Goal: Information Seeking & Learning: Learn about a topic

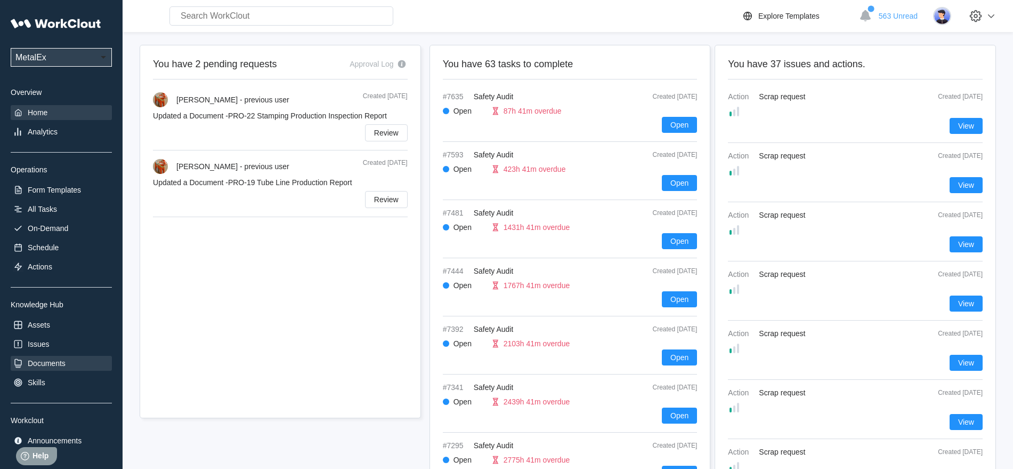
click at [54, 362] on div "Documents" at bounding box center [47, 363] width 38 height 9
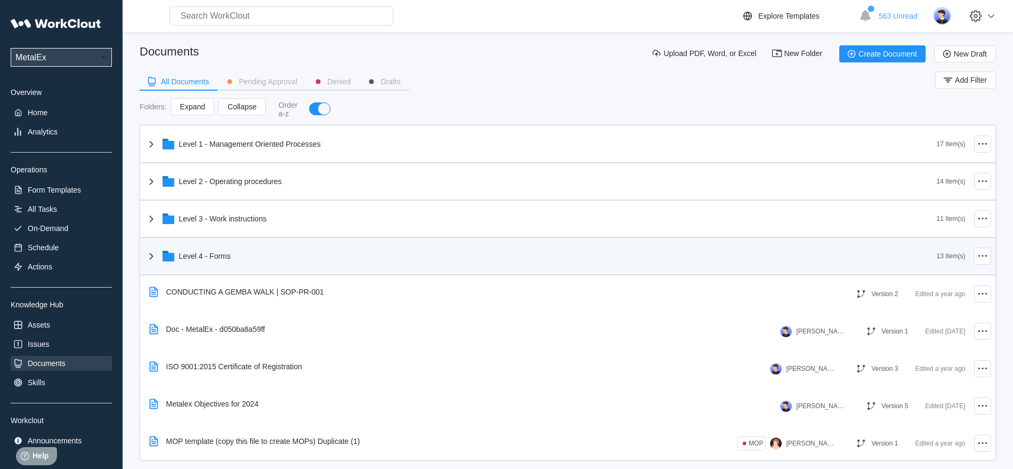
click at [175, 254] on div "Level 4 - Forms" at bounding box center [541, 256] width 792 height 28
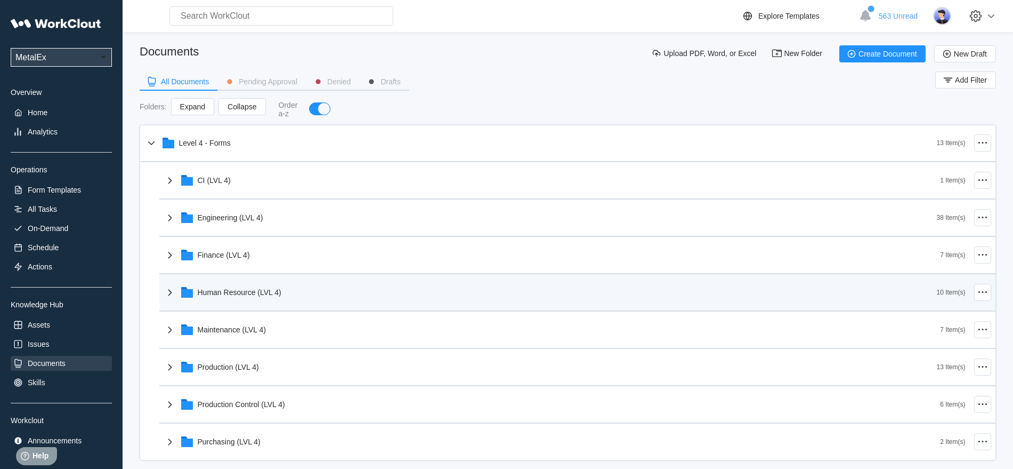
scroll to position [133, 0]
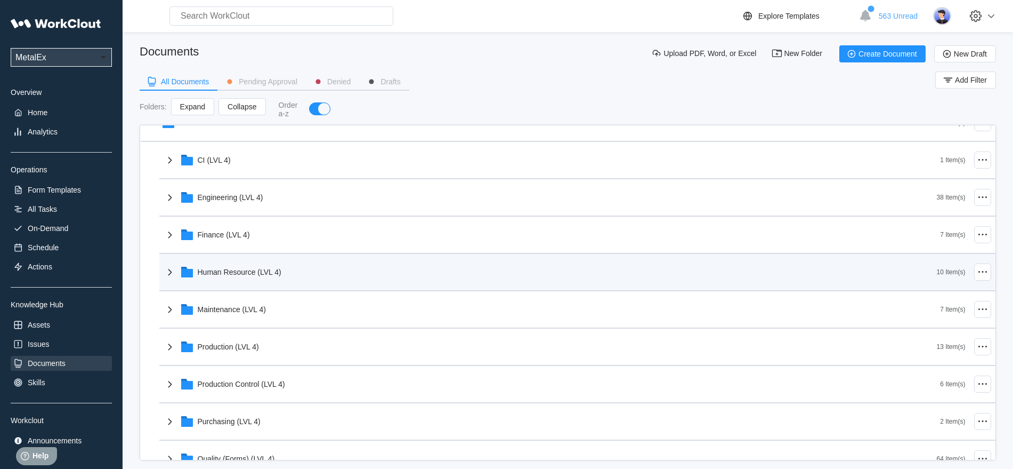
click at [221, 269] on div "Human Resource (LVL 4)" at bounding box center [240, 272] width 84 height 9
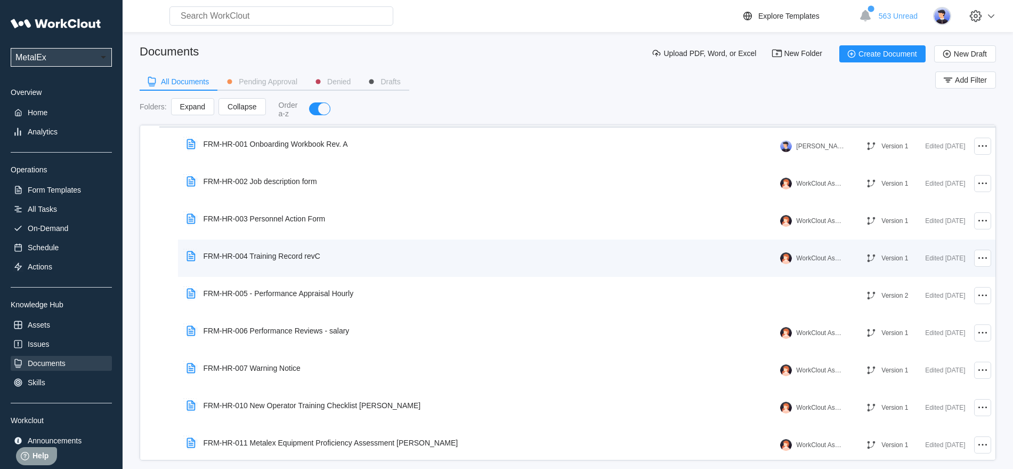
scroll to position [267, 0]
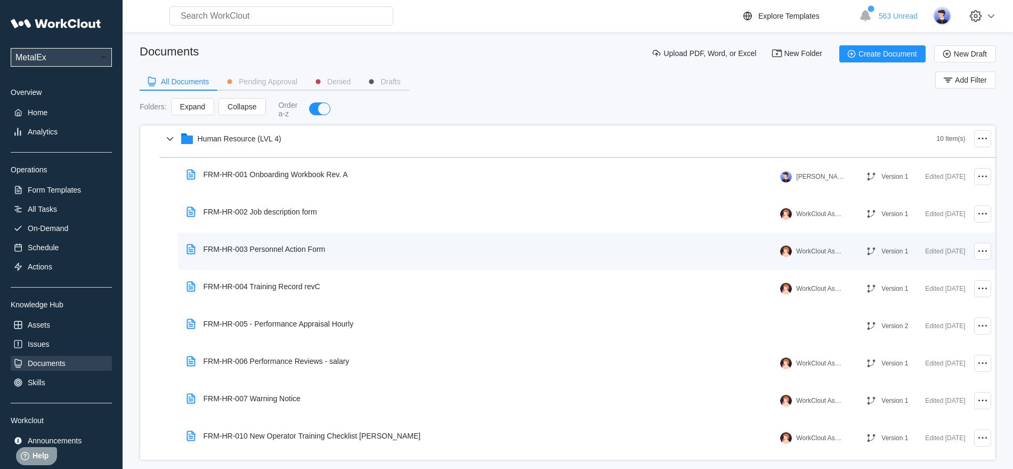
click at [263, 246] on div "FRM-HR-003 Personnel Action Form" at bounding box center [265, 249] width 122 height 9
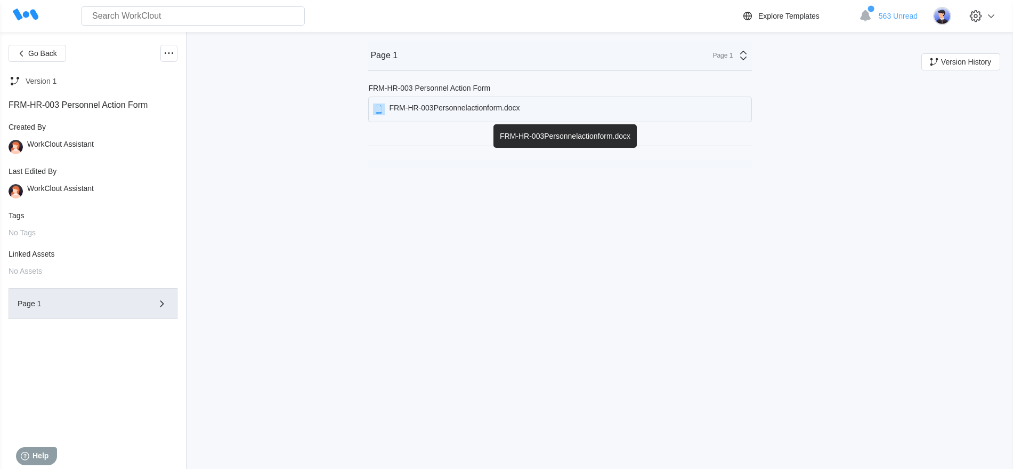
click at [466, 108] on div "FRM-HR-003Personnelactionform.docx" at bounding box center [454, 109] width 131 height 12
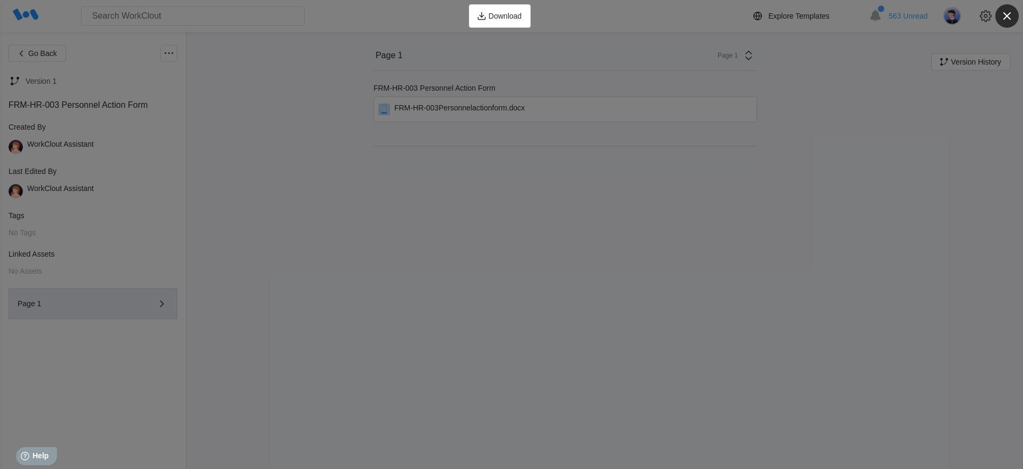
click at [1012, 12] on icon "button" at bounding box center [1007, 16] width 15 height 15
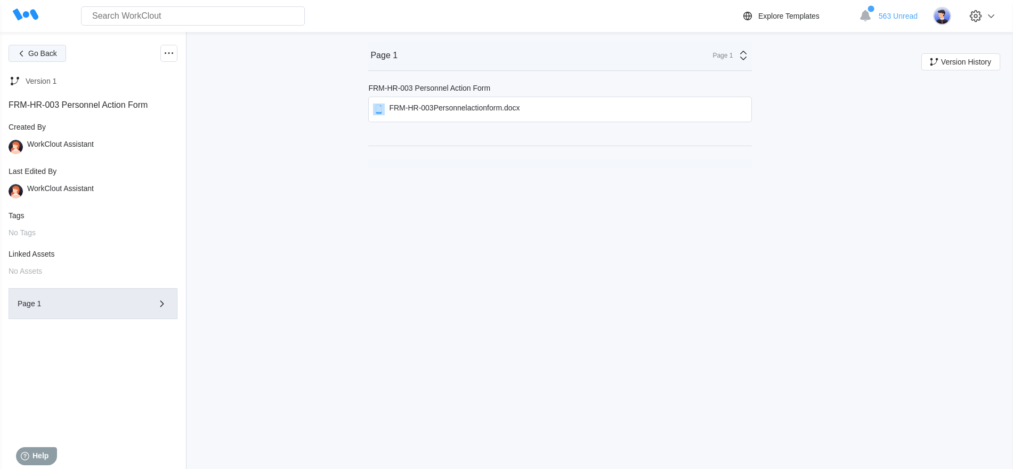
click at [35, 53] on span "Go Back" at bounding box center [42, 53] width 29 height 7
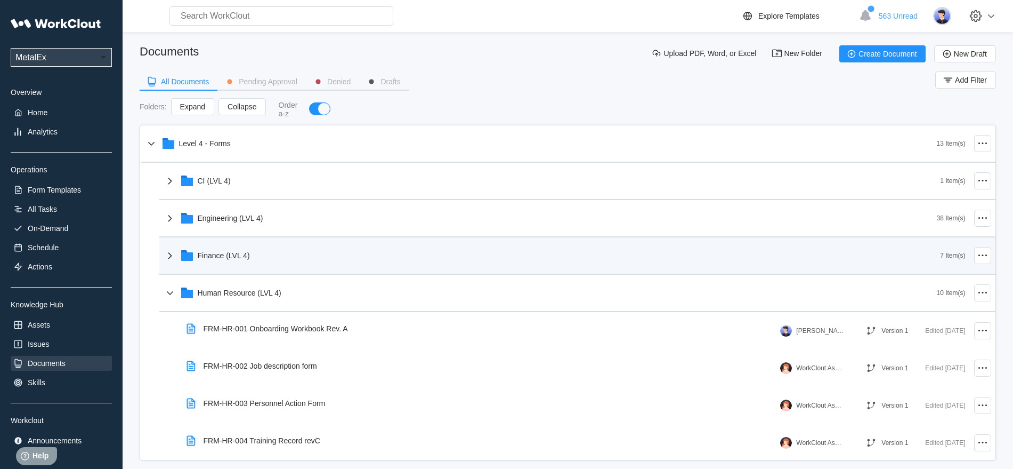
scroll to position [133, 0]
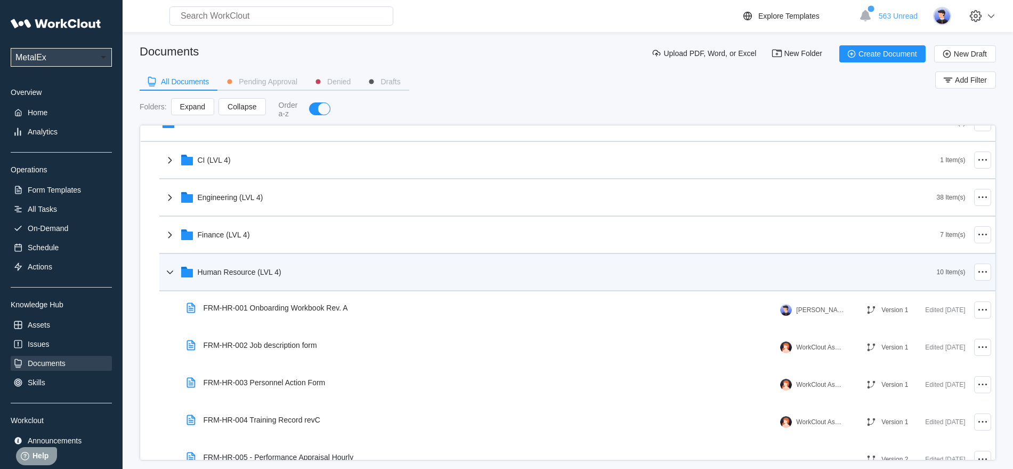
click at [171, 270] on icon at bounding box center [170, 271] width 13 height 13
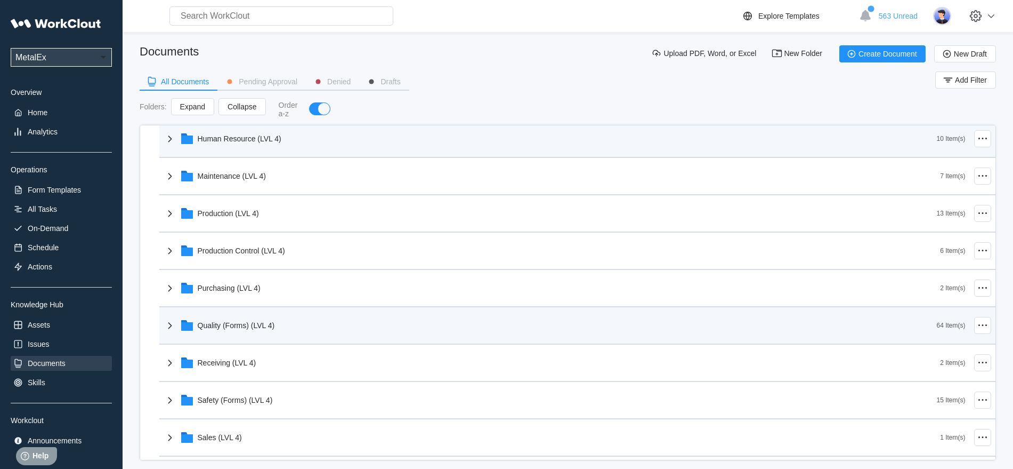
scroll to position [333, 0]
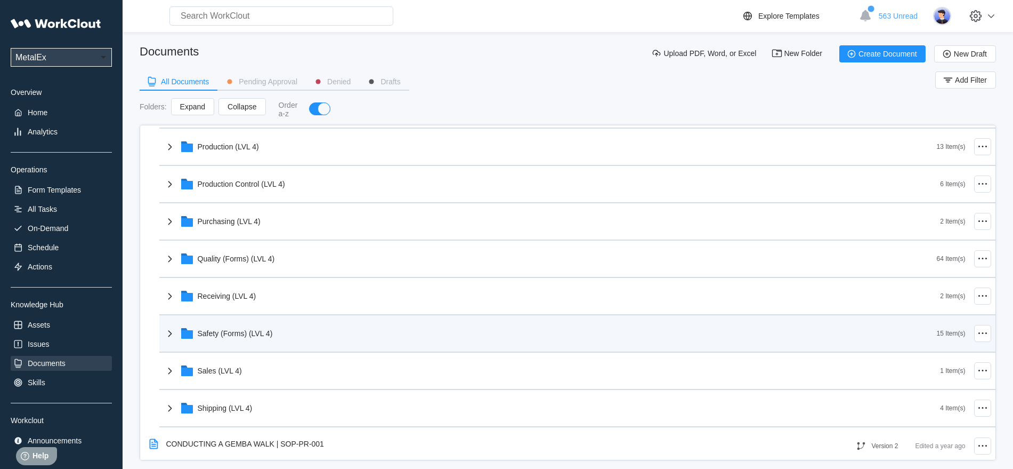
click at [222, 333] on div "Safety (Forms) (LVL 4)" at bounding box center [235, 333] width 75 height 9
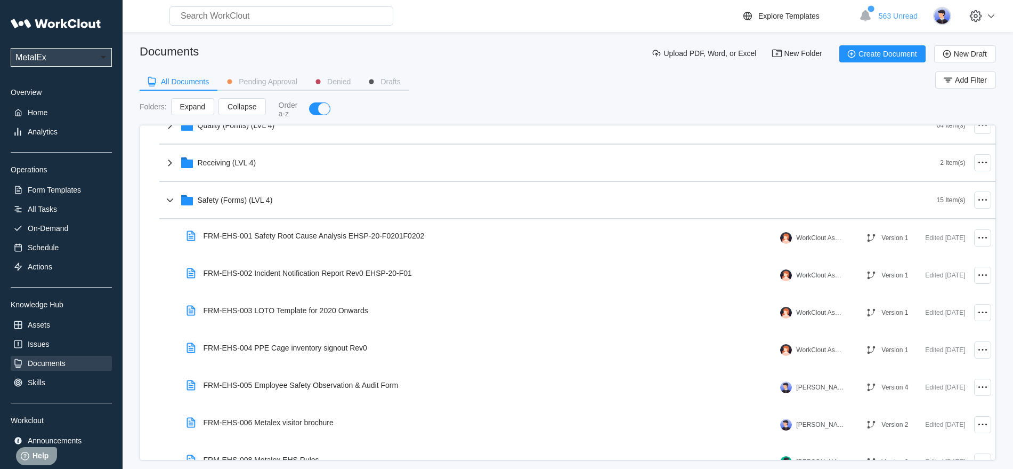
scroll to position [400, 0]
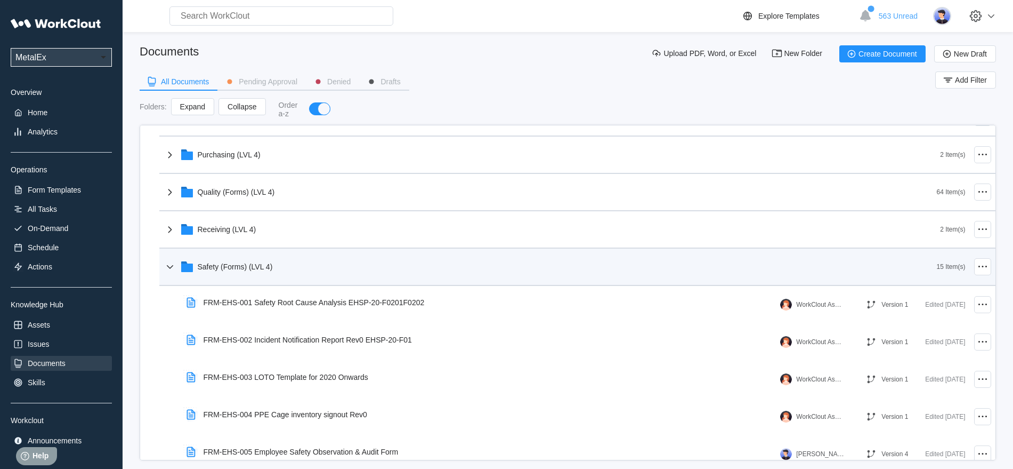
click at [173, 264] on icon at bounding box center [169, 266] width 6 height 4
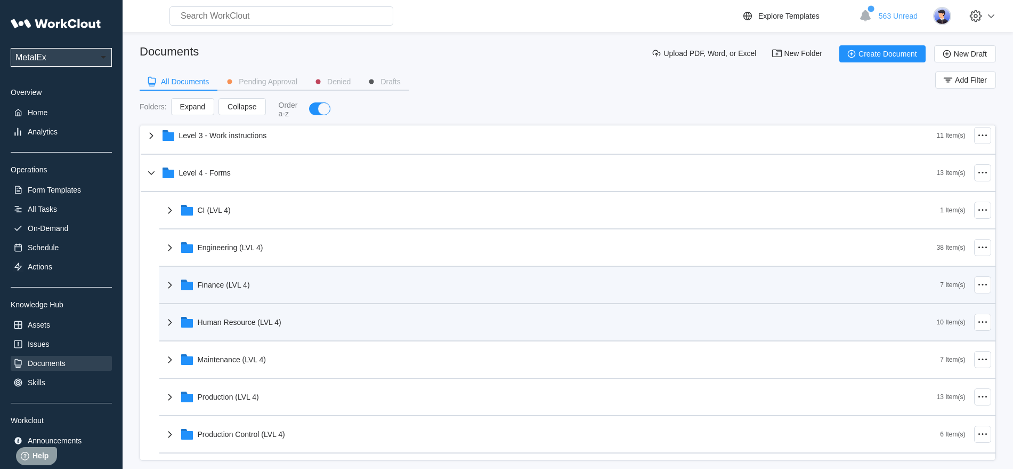
scroll to position [0, 0]
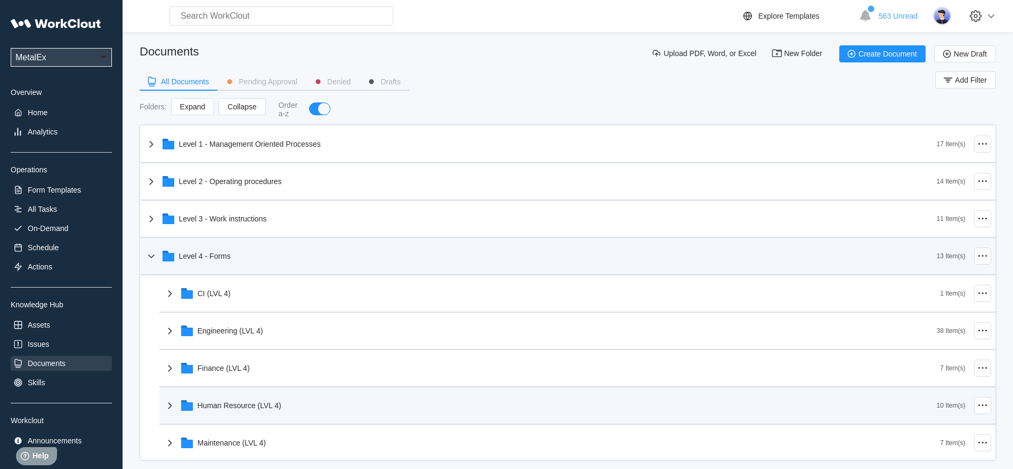
click at [154, 255] on icon at bounding box center [151, 255] width 13 height 13
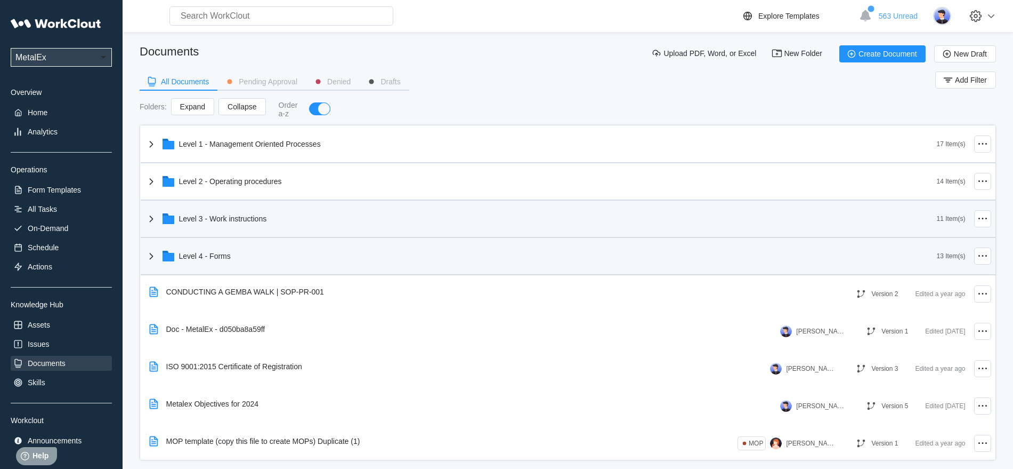
click at [153, 218] on icon at bounding box center [151, 218] width 13 height 13
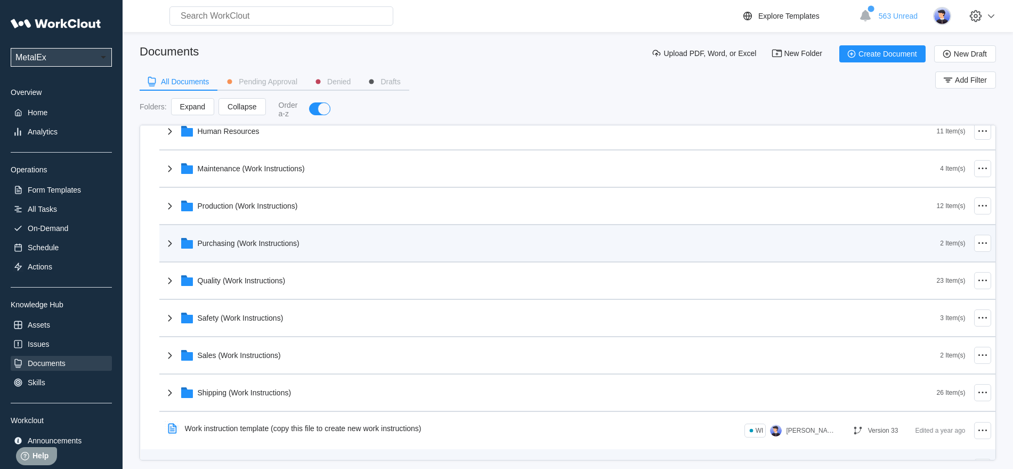
scroll to position [200, 0]
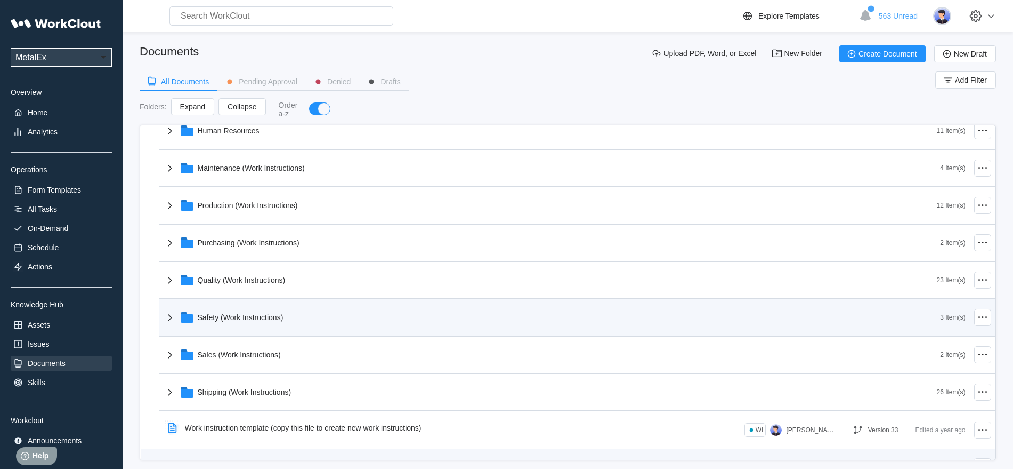
click at [235, 316] on div "Safety (Work Instructions)" at bounding box center [241, 317] width 86 height 9
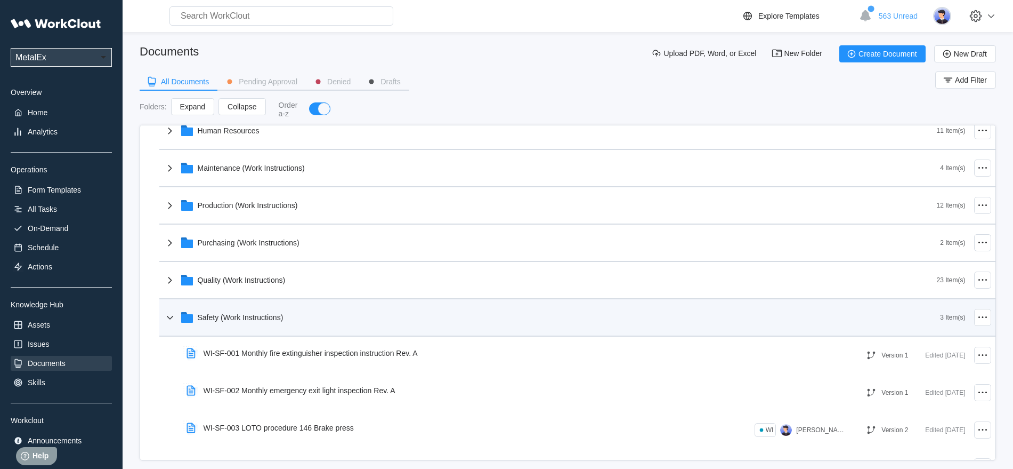
click at [173, 316] on icon at bounding box center [169, 317] width 6 height 4
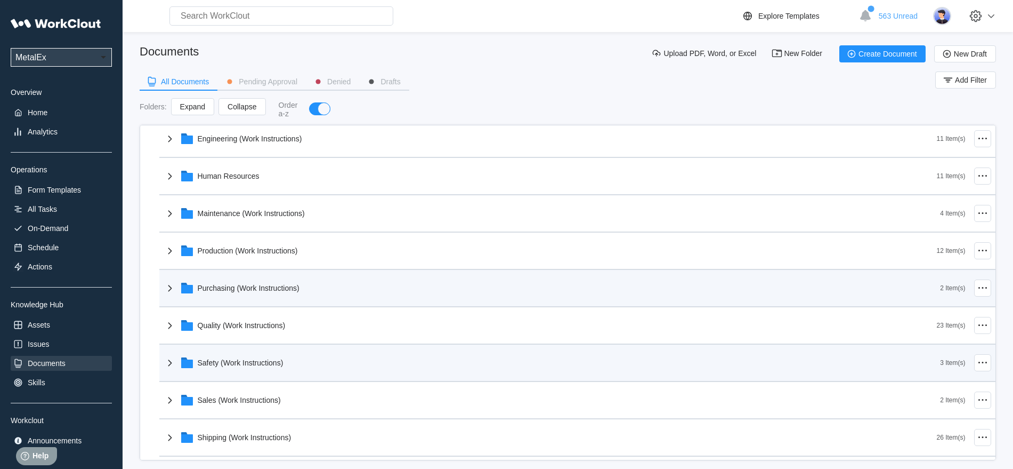
scroll to position [133, 0]
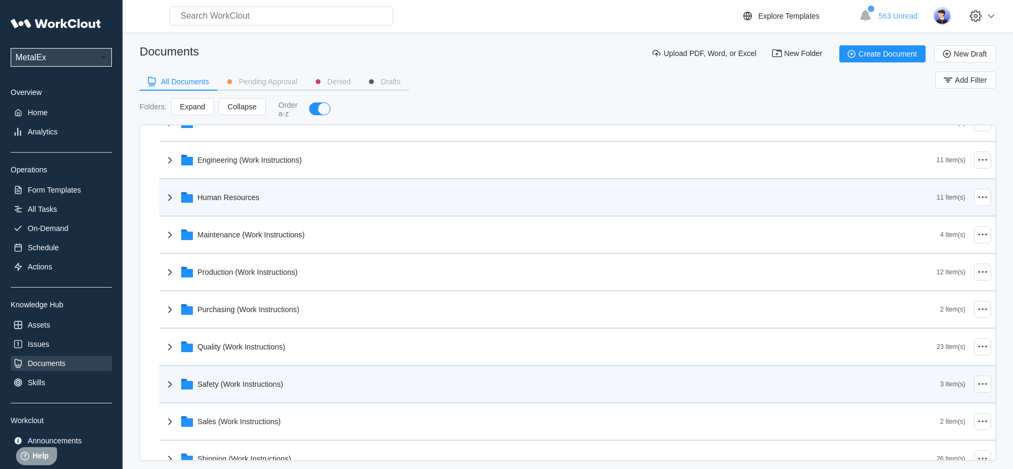
click at [170, 193] on icon at bounding box center [170, 197] width 13 height 13
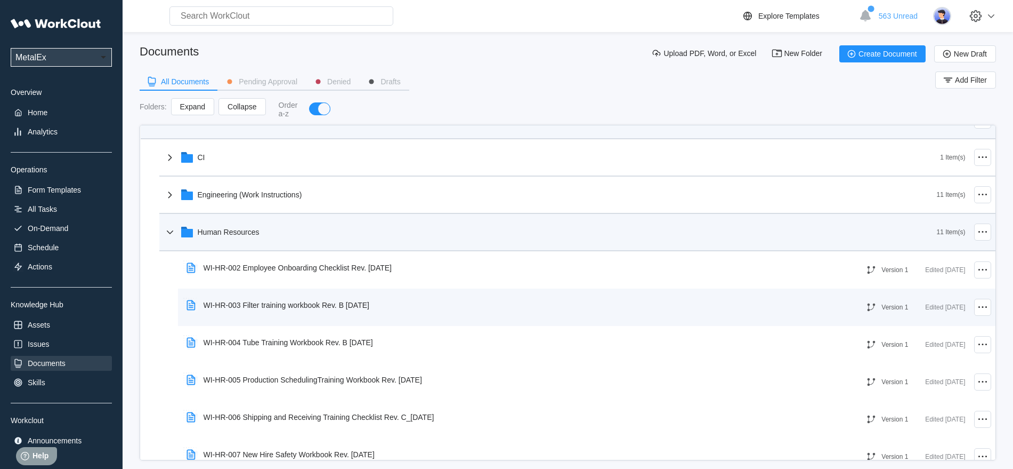
scroll to position [67, 0]
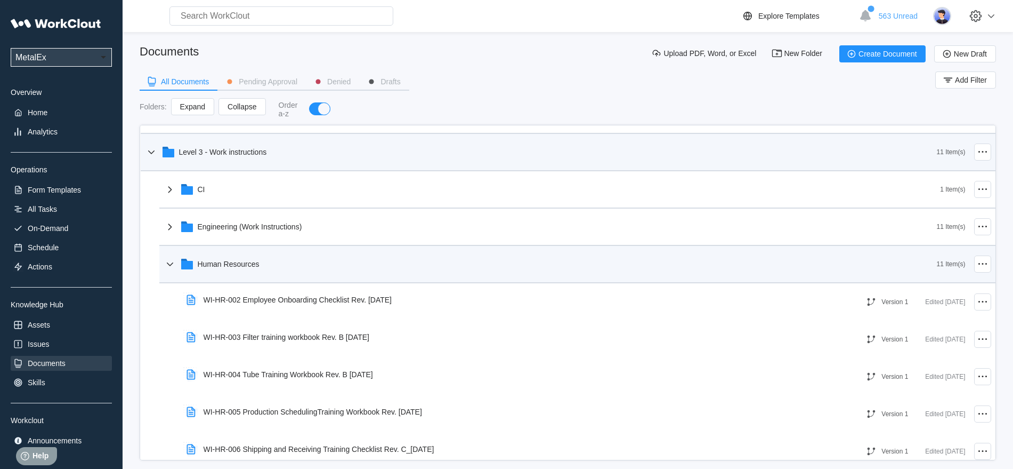
click at [170, 265] on icon at bounding box center [169, 264] width 6 height 4
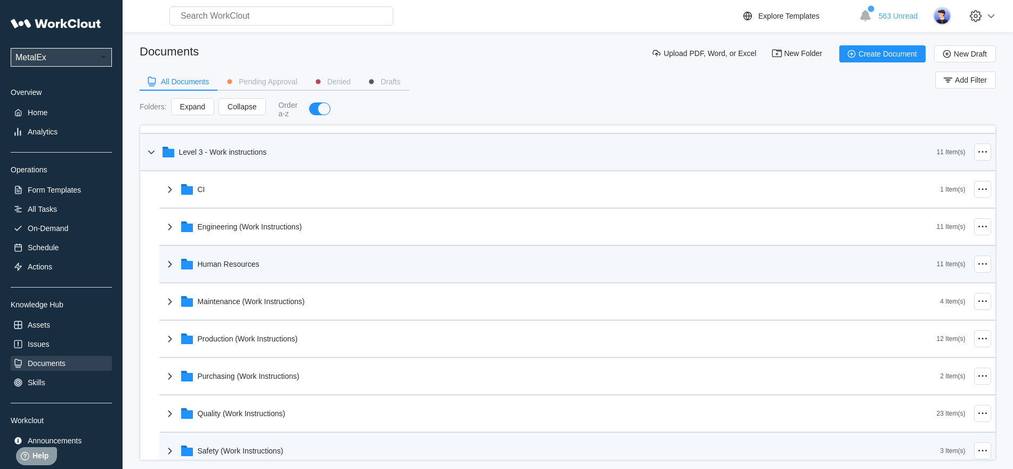
scroll to position [0, 0]
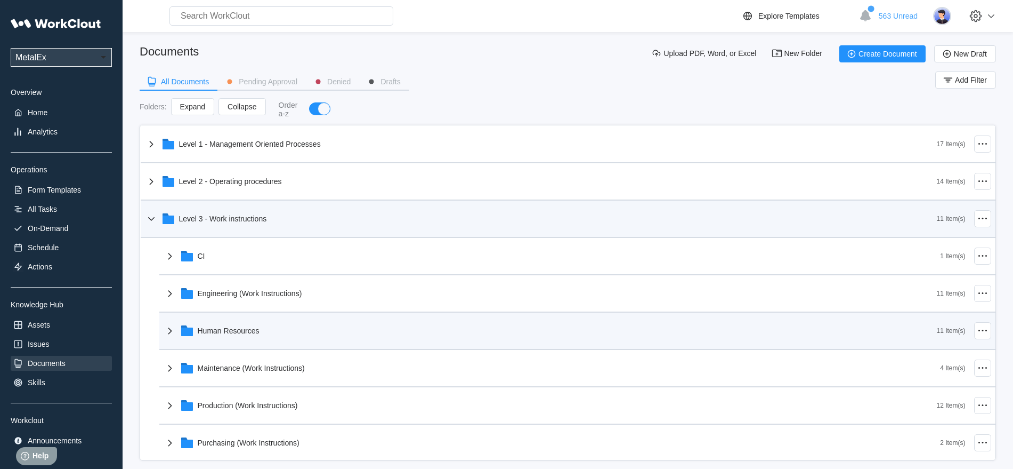
click at [150, 221] on icon at bounding box center [151, 218] width 13 height 13
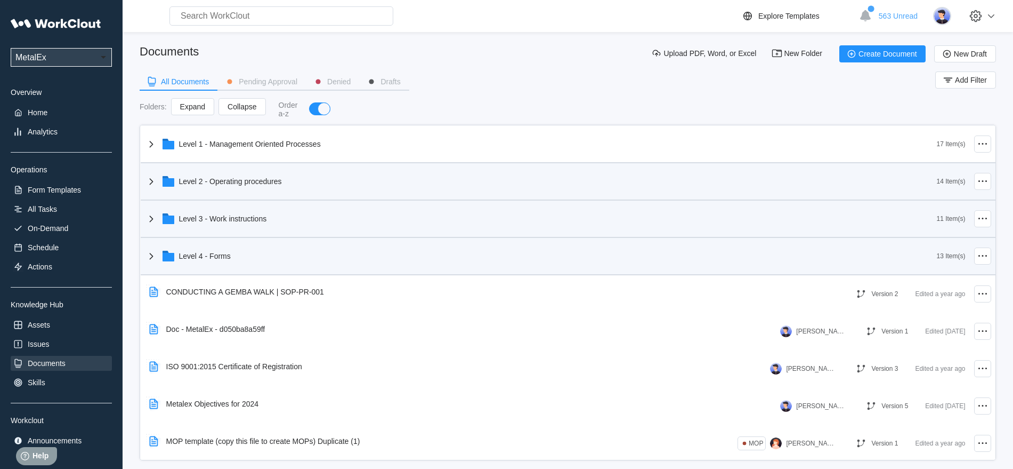
click at [149, 180] on icon at bounding box center [151, 181] width 13 height 13
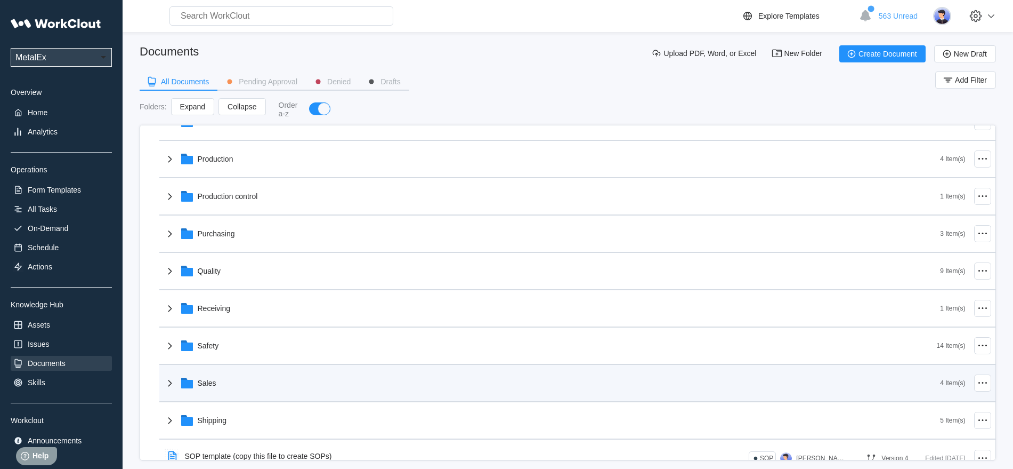
scroll to position [267, 0]
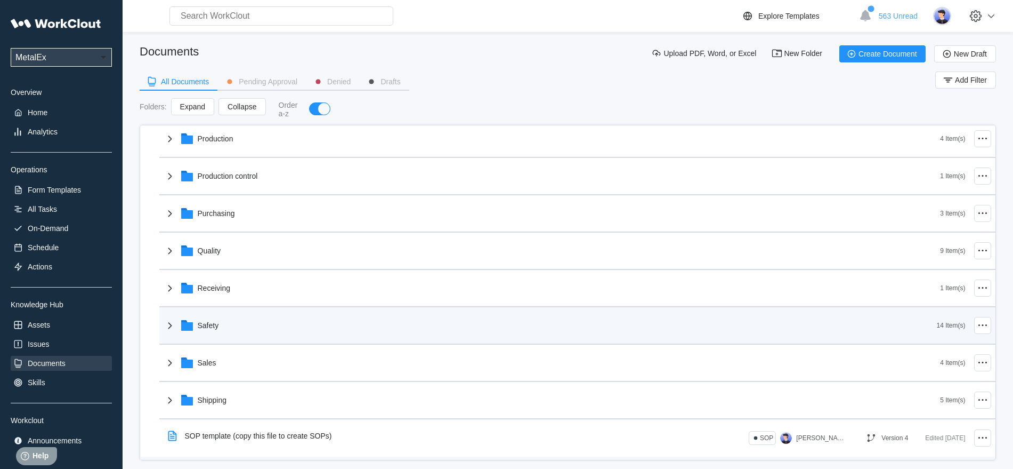
click at [211, 324] on div "Safety" at bounding box center [208, 325] width 21 height 9
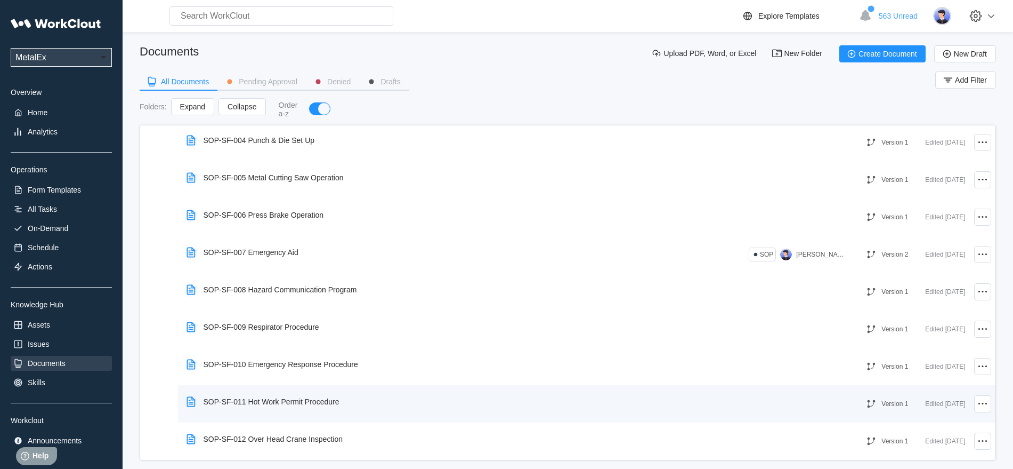
scroll to position [600, 0]
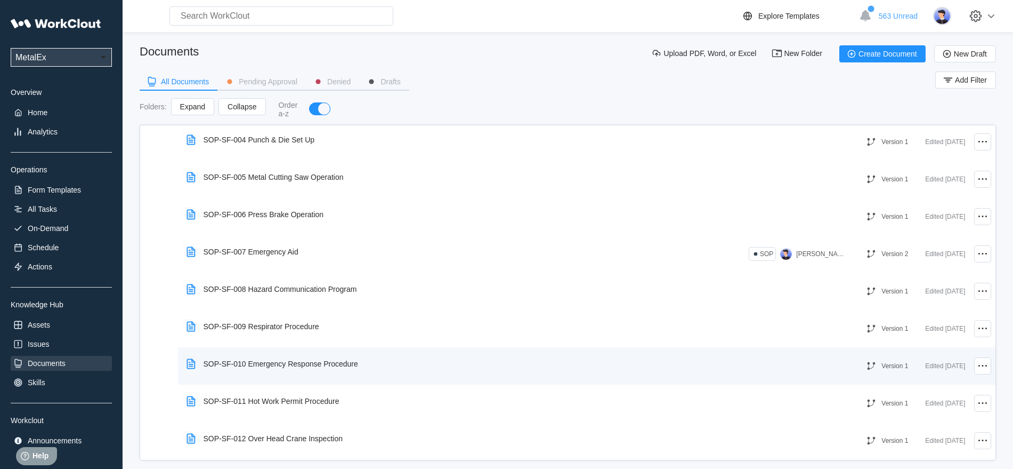
click at [296, 363] on div "SOP-SF-010 Emergency Response Procedure" at bounding box center [281, 363] width 155 height 9
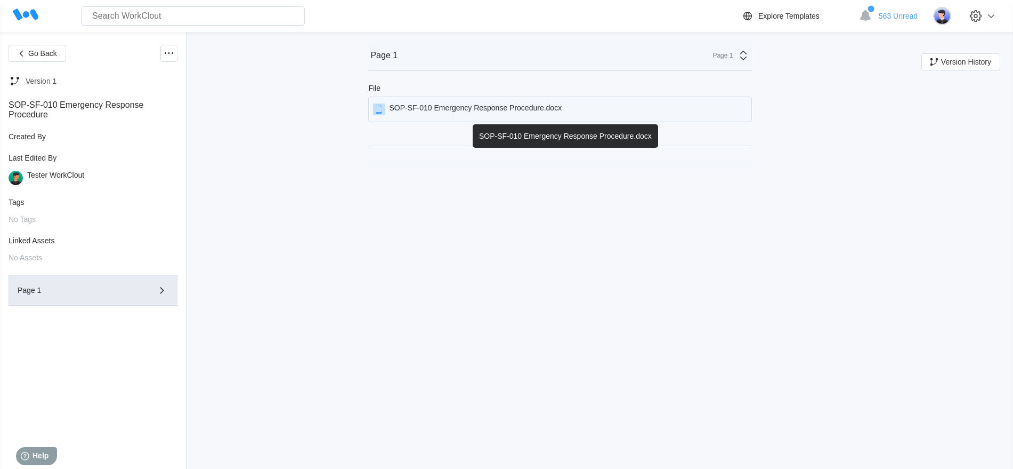
click at [475, 105] on div "SOP-SF-010 Emergency Response Procedure.docx" at bounding box center [475, 109] width 173 height 12
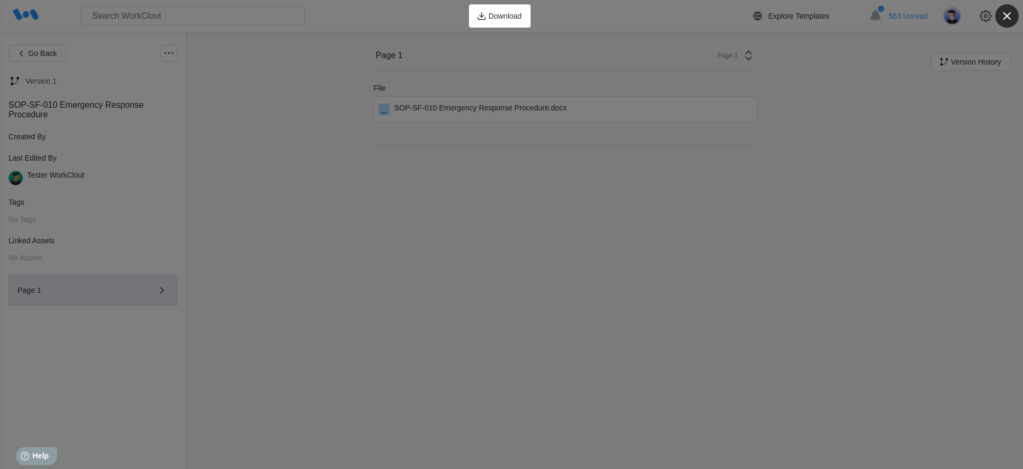
click at [1006, 13] on icon "button" at bounding box center [1007, 16] width 15 height 15
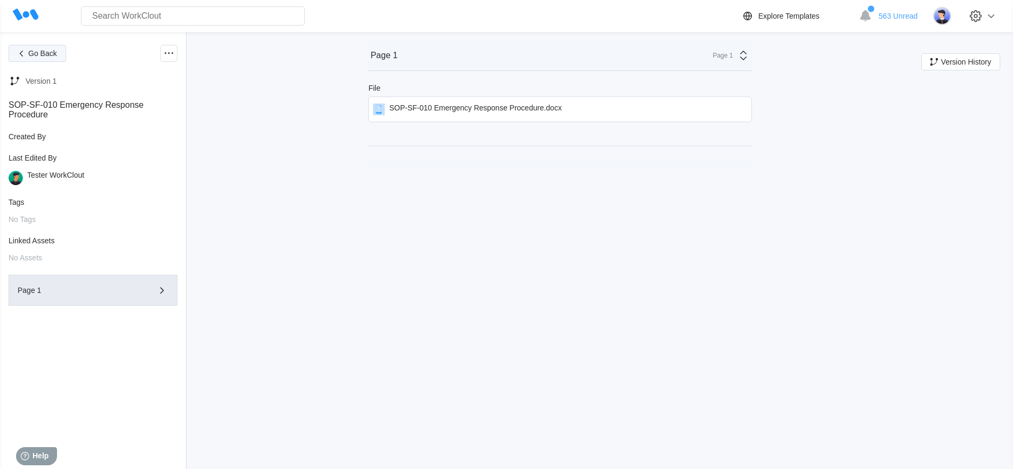
click at [28, 52] on button "Go Back" at bounding box center [38, 53] width 58 height 17
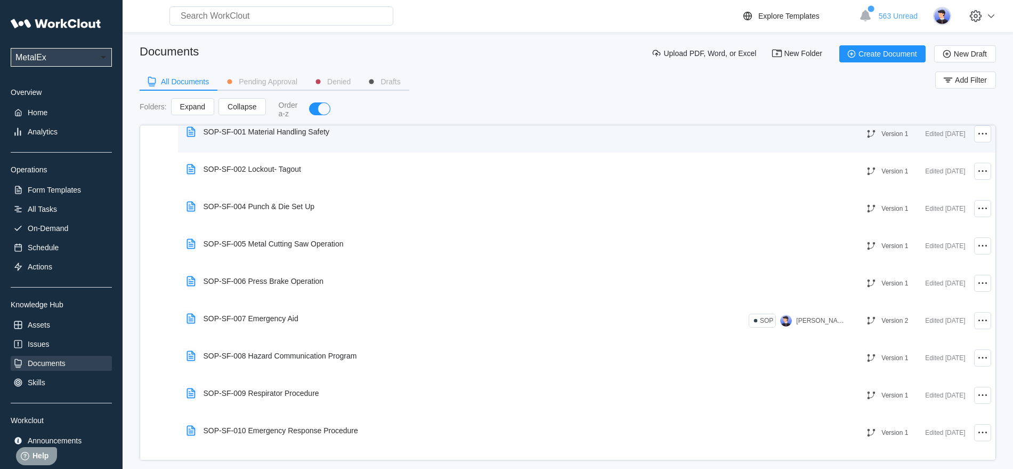
scroll to position [600, 0]
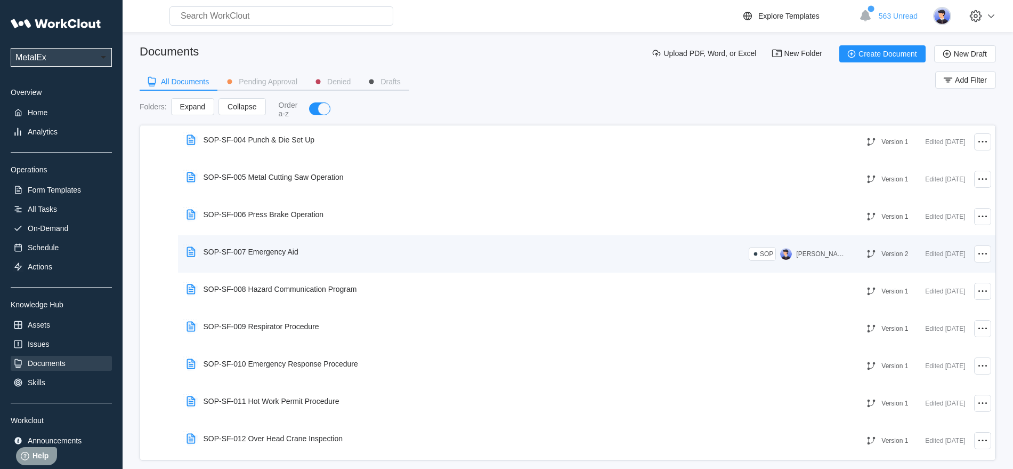
click at [275, 251] on div "SOP-SF-007 Emergency Aid" at bounding box center [251, 251] width 95 height 9
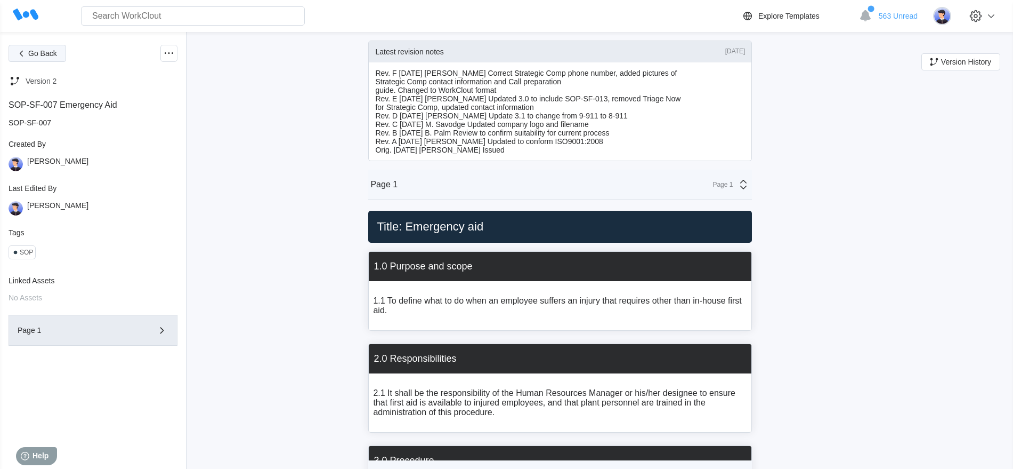
click at [37, 51] on span "Go Back" at bounding box center [42, 53] width 29 height 7
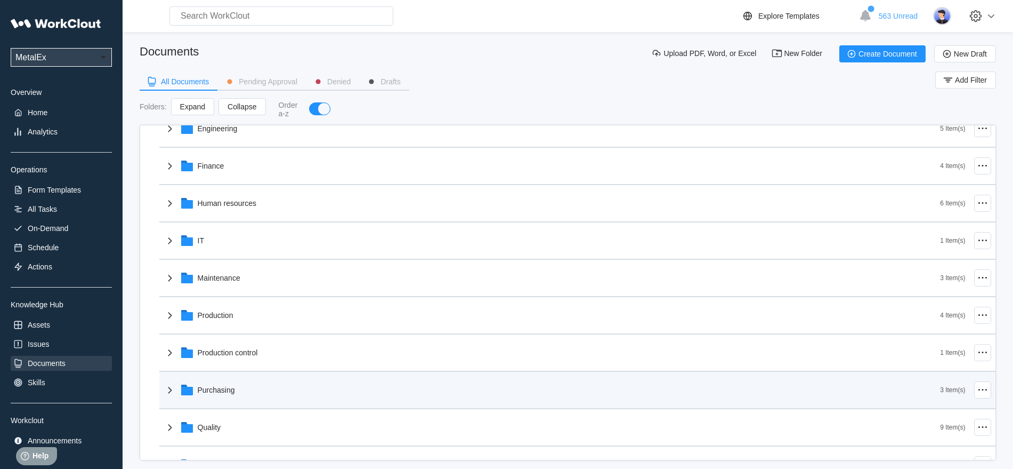
scroll to position [67, 0]
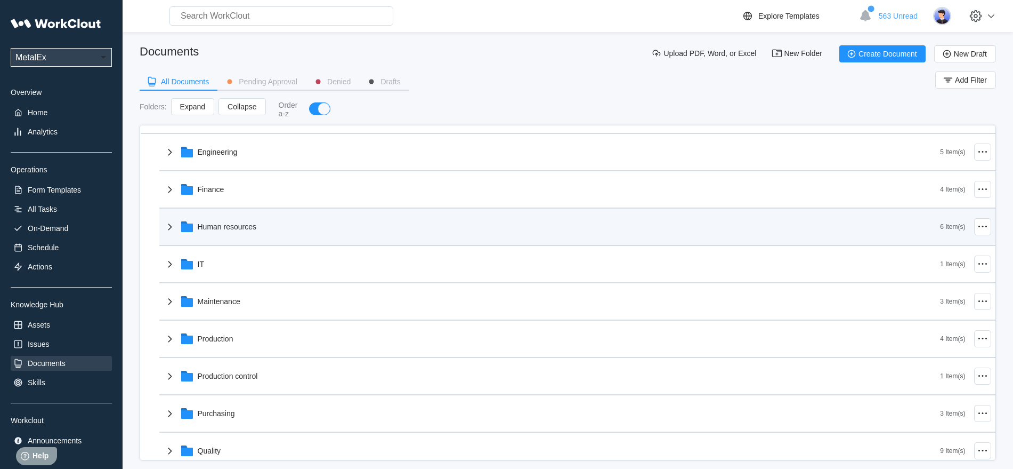
click at [172, 227] on icon at bounding box center [170, 226] width 13 height 13
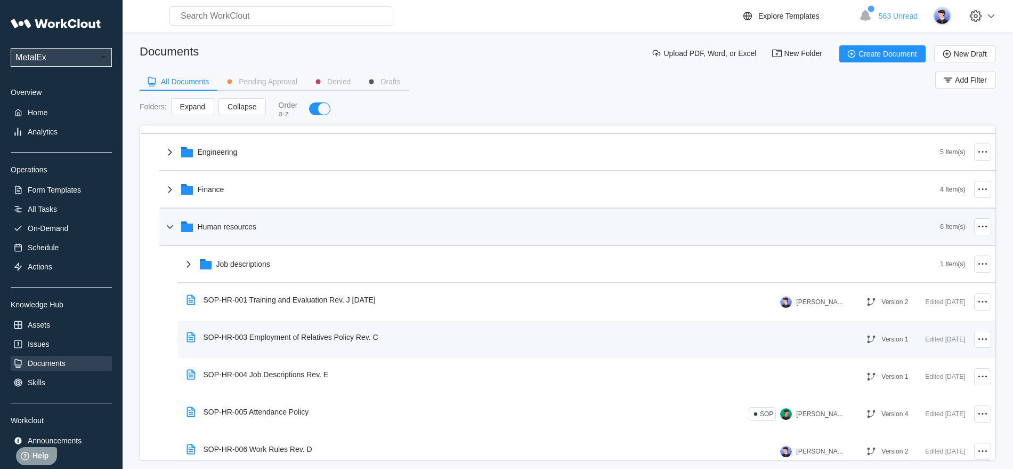
scroll to position [133, 0]
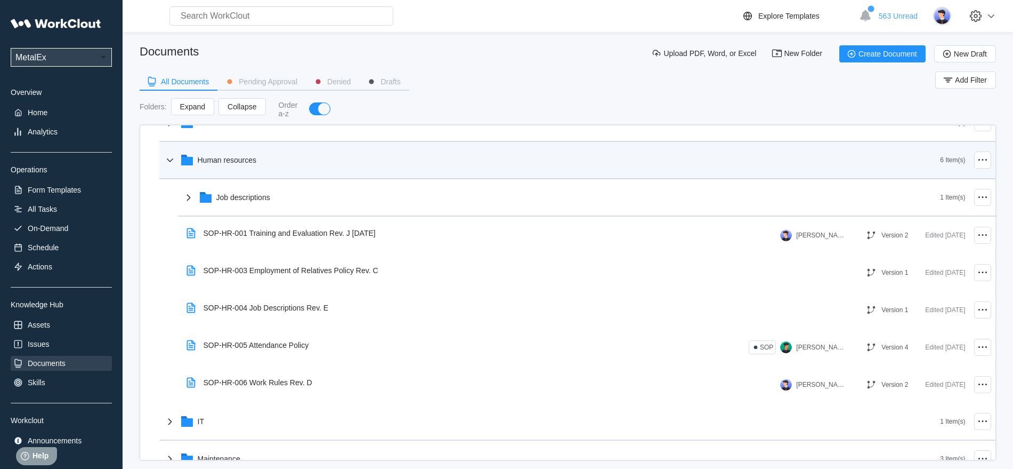
click at [169, 156] on icon at bounding box center [170, 160] width 13 height 13
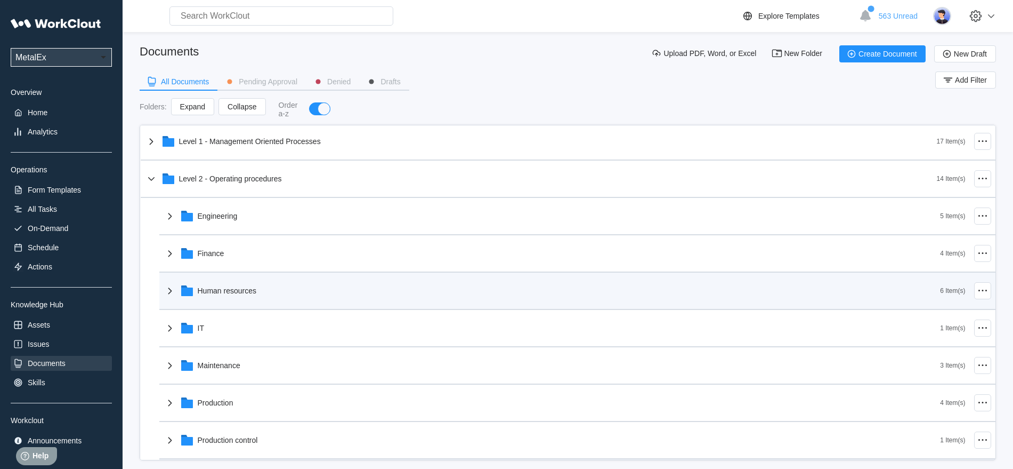
scroll to position [0, 0]
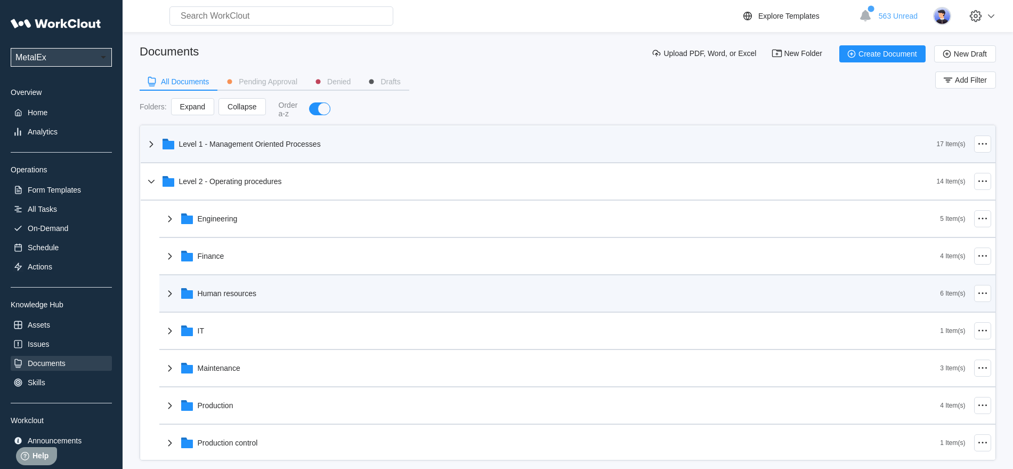
click at [150, 141] on icon at bounding box center [151, 144] width 4 height 6
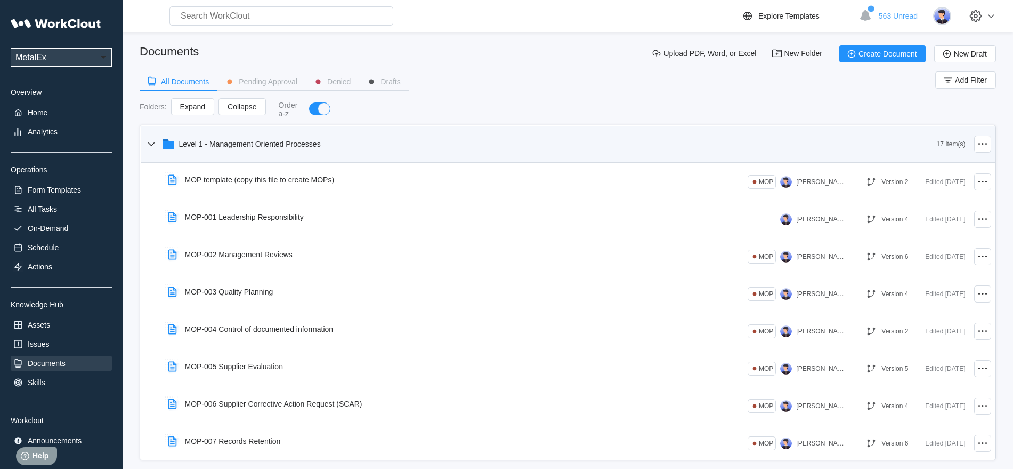
click at [147, 142] on icon at bounding box center [151, 144] width 13 height 13
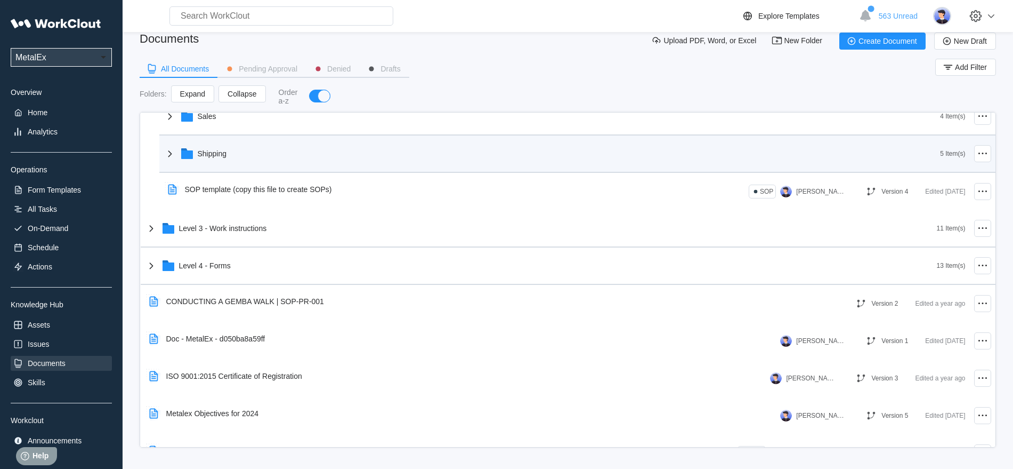
scroll to position [1026, 0]
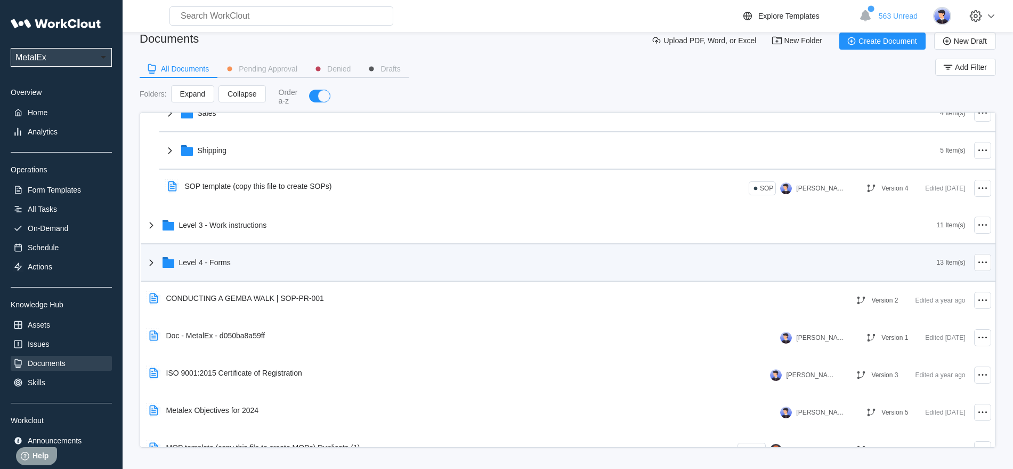
click at [154, 259] on icon at bounding box center [151, 262] width 13 height 13
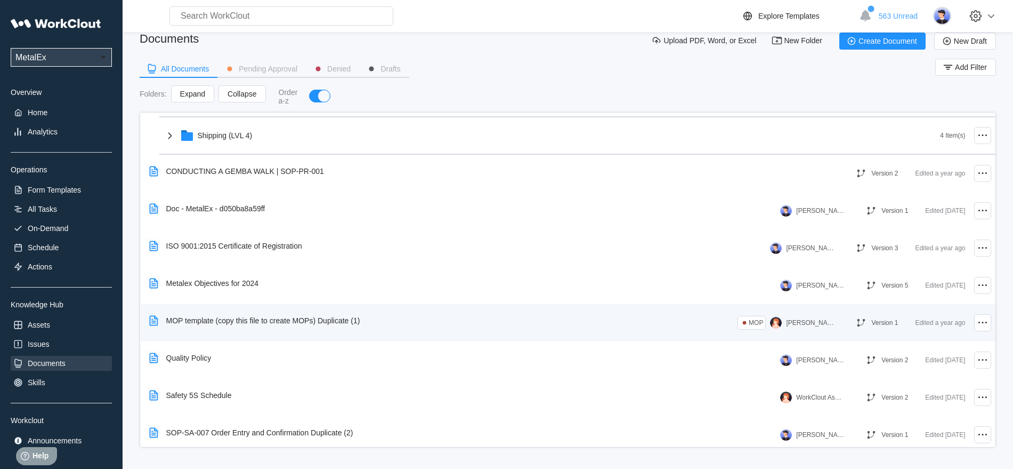
scroll to position [1644, 0]
